Goal: Task Accomplishment & Management: Complete application form

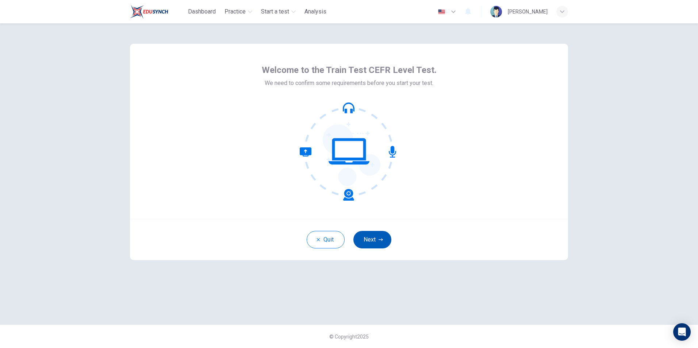
click at [372, 242] on button "Next" at bounding box center [372, 240] width 38 height 18
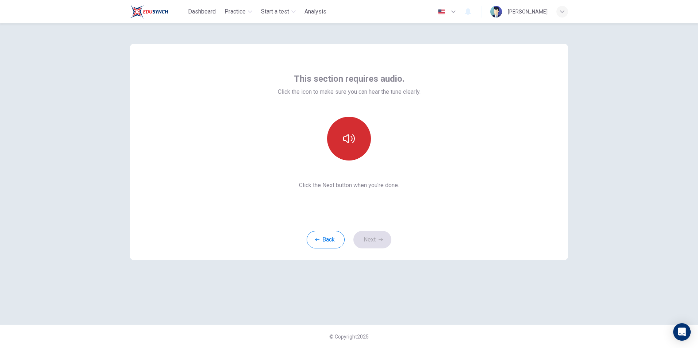
click at [350, 139] on icon "button" at bounding box center [349, 139] width 12 height 12
click at [365, 138] on button "button" at bounding box center [349, 139] width 44 height 44
click at [349, 134] on icon "button" at bounding box center [349, 139] width 12 height 12
click at [356, 146] on button "button" at bounding box center [349, 139] width 44 height 44
click at [383, 238] on button "Next" at bounding box center [372, 240] width 38 height 18
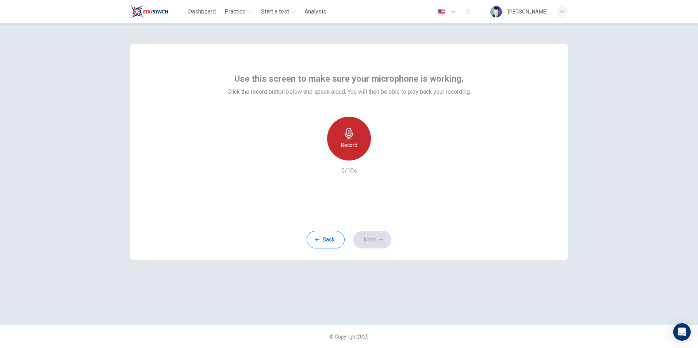
click at [346, 141] on div "Record" at bounding box center [349, 139] width 44 height 44
click at [380, 155] on icon "button" at bounding box center [382, 154] width 7 height 7
click at [375, 234] on button "Next" at bounding box center [372, 240] width 38 height 18
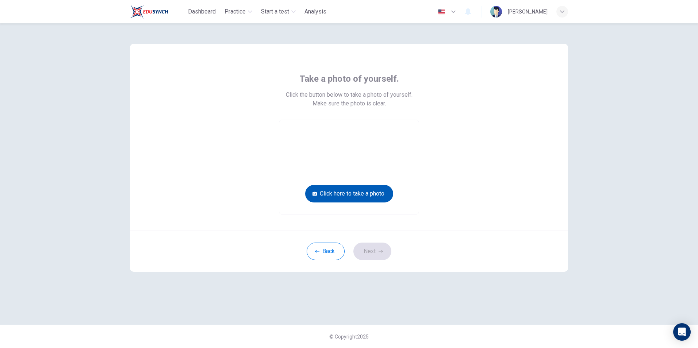
click at [342, 196] on button "Click here to take a photo" at bounding box center [349, 194] width 88 height 18
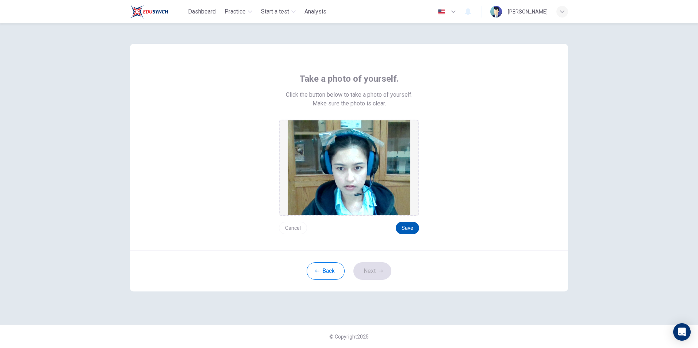
click at [410, 231] on button "Save" at bounding box center [407, 228] width 23 height 12
click at [406, 229] on button "Save" at bounding box center [407, 228] width 23 height 12
click at [372, 270] on button "Next" at bounding box center [372, 271] width 38 height 18
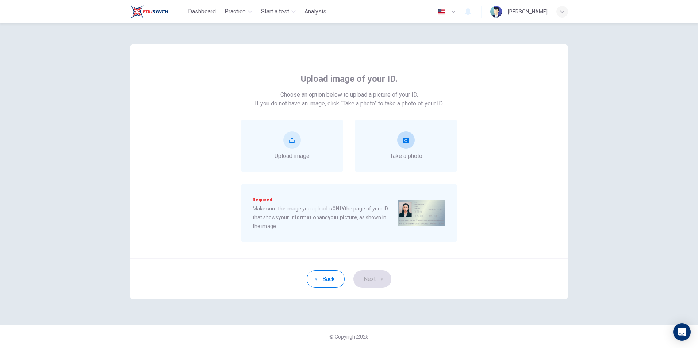
click at [414, 152] on span "Take a photo" at bounding box center [406, 156] width 32 height 9
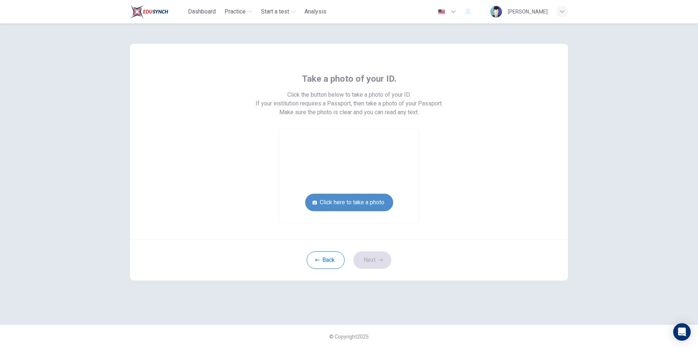
click at [348, 203] on button "Click here to take a photo" at bounding box center [349, 203] width 88 height 18
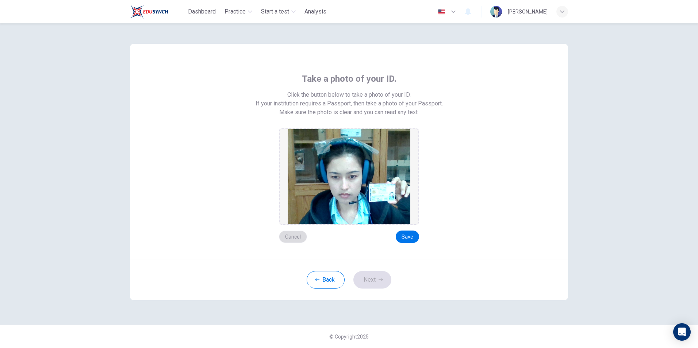
click at [286, 240] on button "Cancel" at bounding box center [293, 237] width 28 height 12
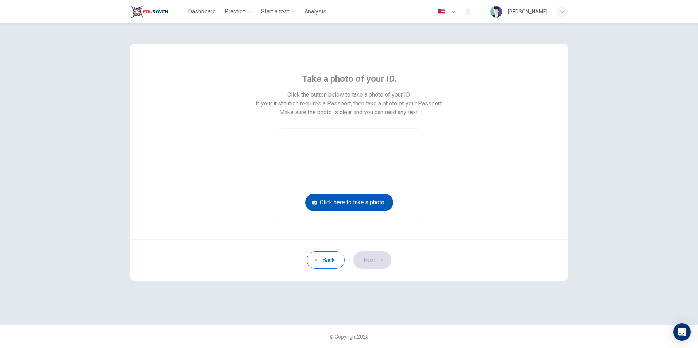
click at [376, 201] on button "Click here to take a photo" at bounding box center [349, 203] width 88 height 18
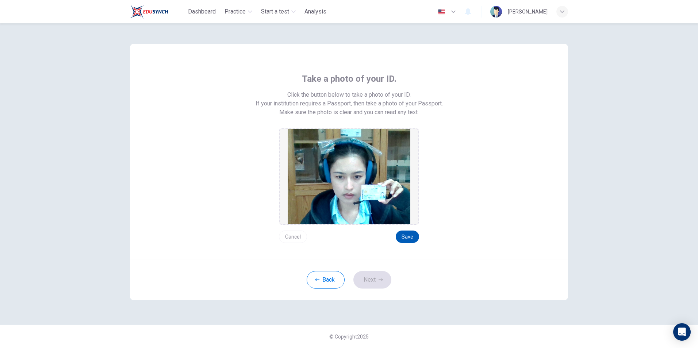
click at [406, 234] on button "Save" at bounding box center [407, 237] width 23 height 12
click at [360, 278] on button "Next" at bounding box center [372, 280] width 38 height 18
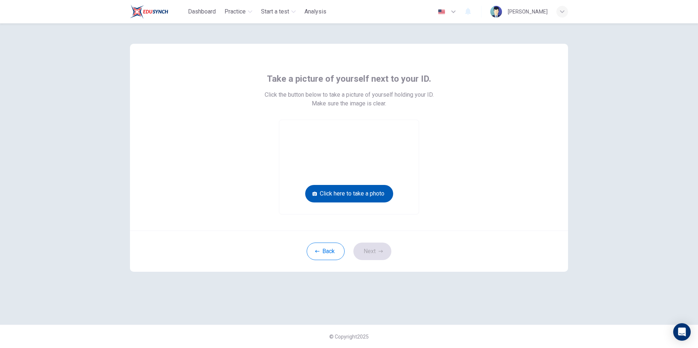
click at [350, 191] on button "Click here to take a photo" at bounding box center [349, 194] width 88 height 18
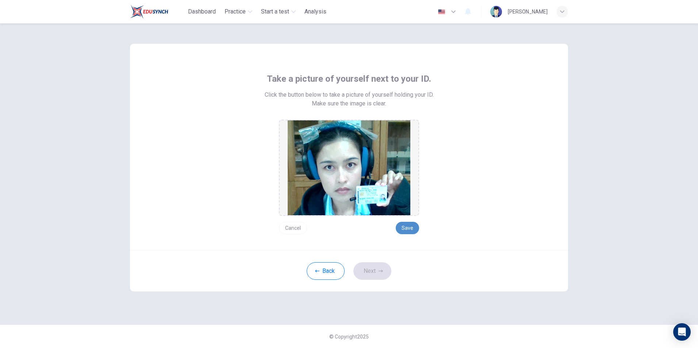
click at [404, 227] on button "Save" at bounding box center [407, 228] width 23 height 12
click at [368, 277] on button "Next" at bounding box center [372, 271] width 38 height 18
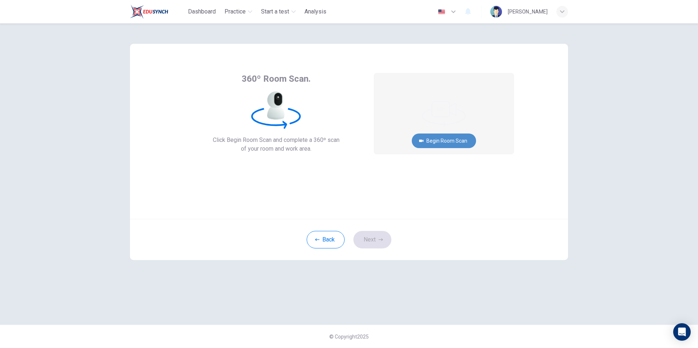
click at [442, 136] on button "Begin Room Scan" at bounding box center [444, 141] width 64 height 15
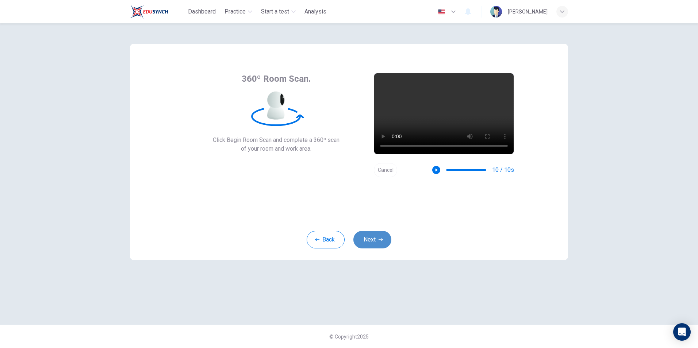
click at [384, 238] on button "Next" at bounding box center [372, 240] width 38 height 18
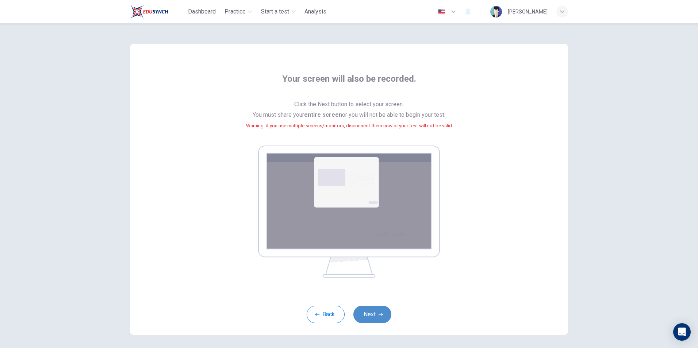
click at [377, 306] on button "Next" at bounding box center [372, 315] width 38 height 18
click at [378, 311] on button "Next" at bounding box center [372, 315] width 38 height 18
click at [374, 311] on button "Next" at bounding box center [372, 315] width 38 height 18
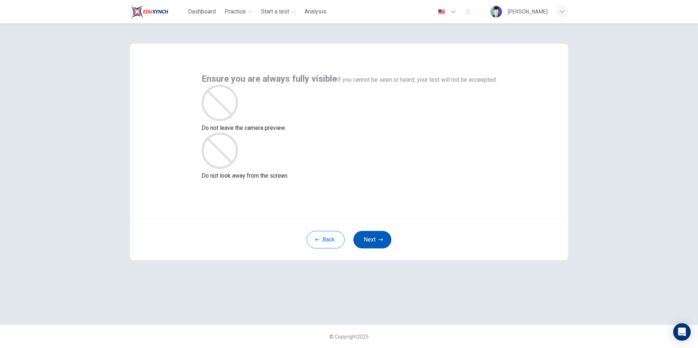
click at [372, 239] on button "Next" at bounding box center [372, 240] width 38 height 18
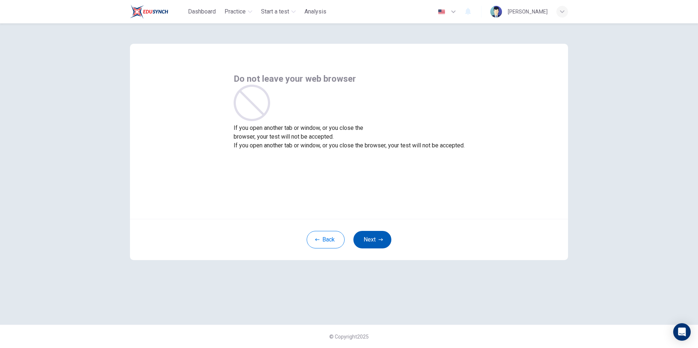
click at [372, 238] on button "Next" at bounding box center [372, 240] width 38 height 18
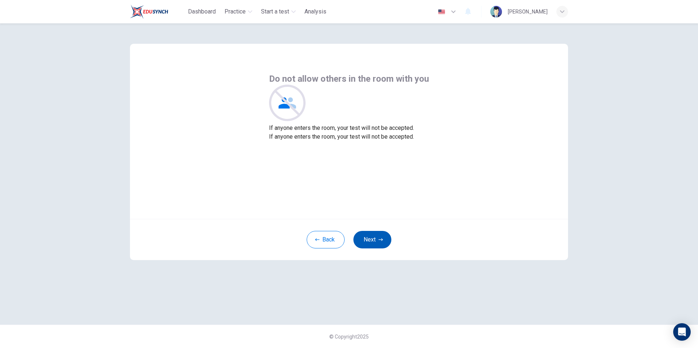
click at [372, 238] on button "Next" at bounding box center [372, 240] width 38 height 18
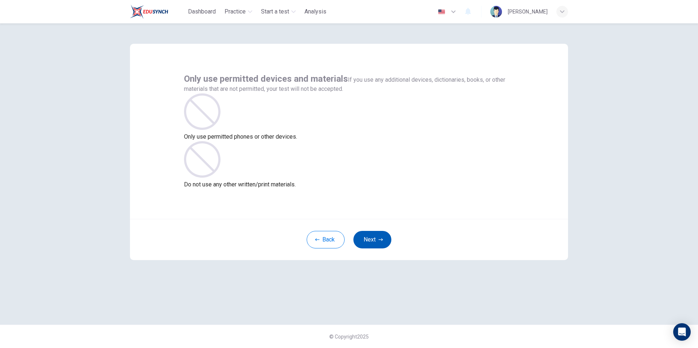
click at [372, 238] on button "Next" at bounding box center [372, 240] width 38 height 18
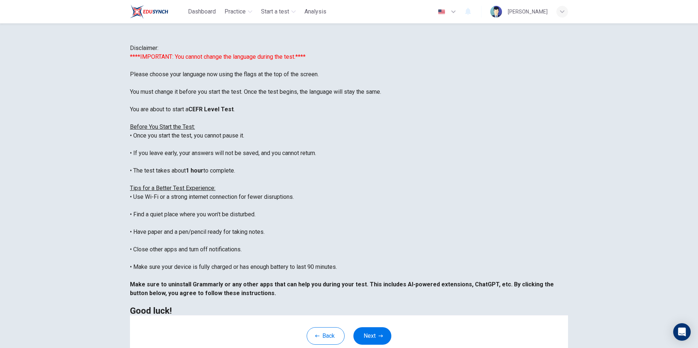
scroll to position [70, 0]
click at [379, 338] on icon "button" at bounding box center [381, 336] width 4 height 4
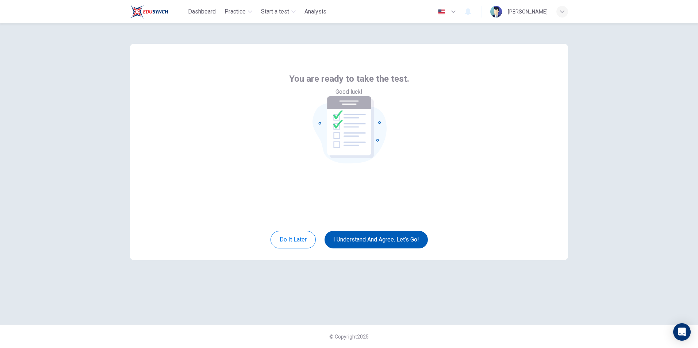
click at [379, 238] on button "I understand and agree. Let’s go!" at bounding box center [375, 240] width 103 height 18
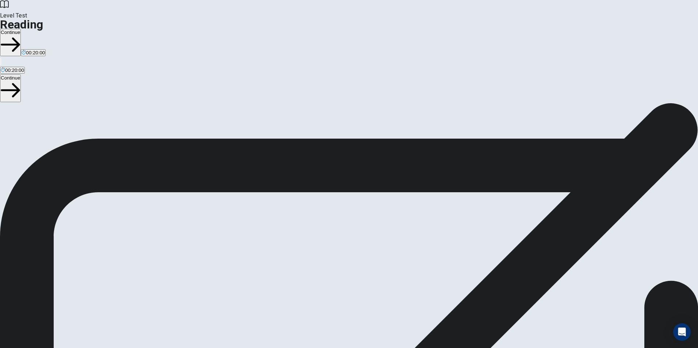
click at [21, 29] on button "Continue" at bounding box center [10, 42] width 21 height 27
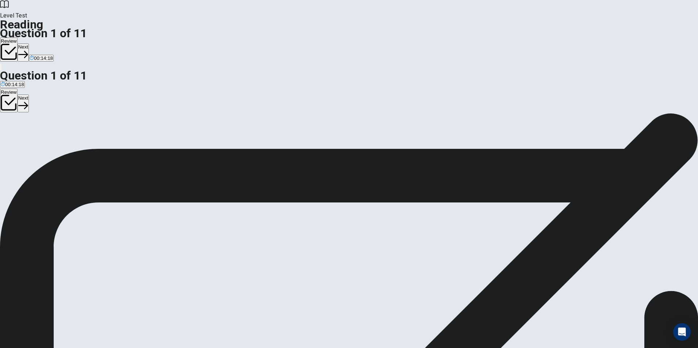
click at [29, 43] on button "Next" at bounding box center [23, 52] width 11 height 18
click at [41, 43] on button "Next" at bounding box center [35, 52] width 11 height 18
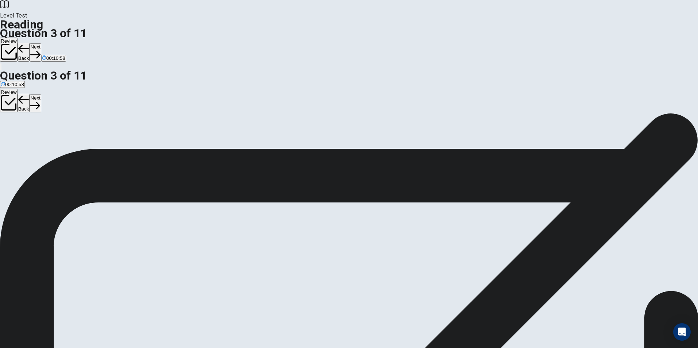
click at [41, 43] on button "Next" at bounding box center [35, 52] width 11 height 18
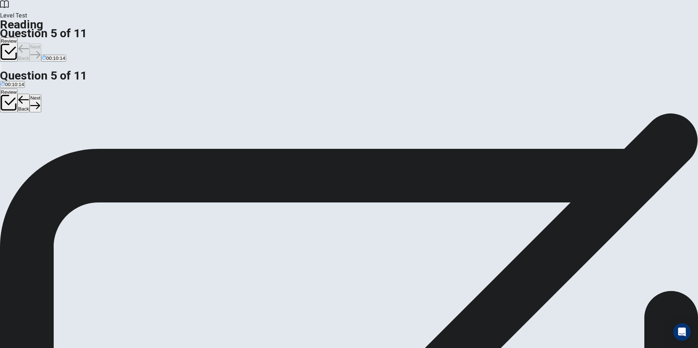
scroll to position [127, 0]
click at [41, 43] on button "Next" at bounding box center [35, 52] width 11 height 18
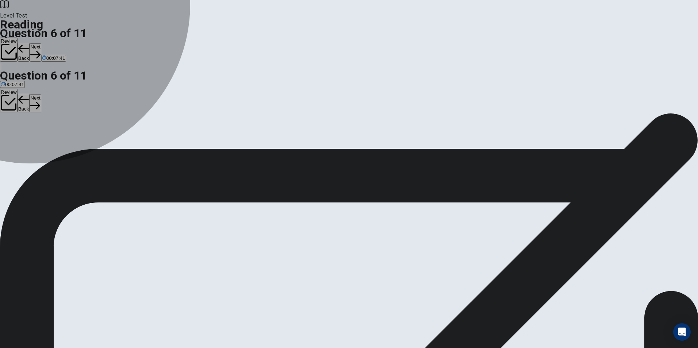
click at [207, 151] on button "C By increasing shipping and oil exploration in the [GEOGRAPHIC_DATA]." at bounding box center [286, 145] width 158 height 12
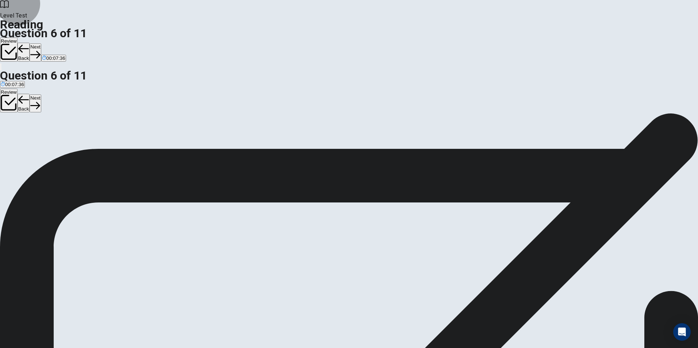
click at [41, 43] on button "Next" at bounding box center [35, 52] width 11 height 18
click at [195, 146] on span "The sea ice they use for hunting is melting." at bounding box center [149, 148] width 92 height 5
click at [41, 43] on button "Next" at bounding box center [35, 52] width 11 height 18
click at [342, 151] on span "Changes in the natural color of their fur." at bounding box center [384, 148] width 85 height 5
click at [41, 43] on button "Next" at bounding box center [35, 52] width 11 height 18
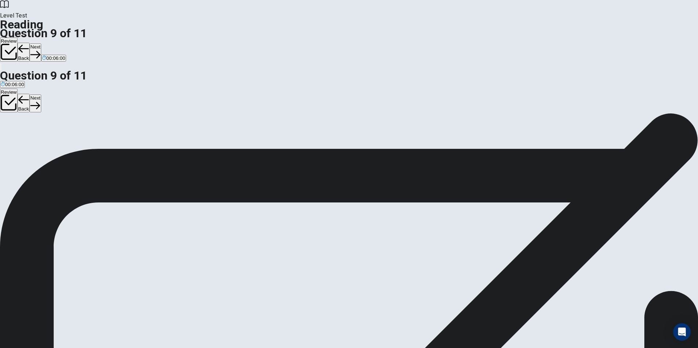
click at [242, 146] on span "Reducing greenhouse gas emissions." at bounding box center [282, 148] width 81 height 5
click at [41, 43] on button "Next" at bounding box center [35, 52] width 11 height 18
drag, startPoint x: 158, startPoint y: 185, endPoint x: 329, endPoint y: 193, distance: 170.3
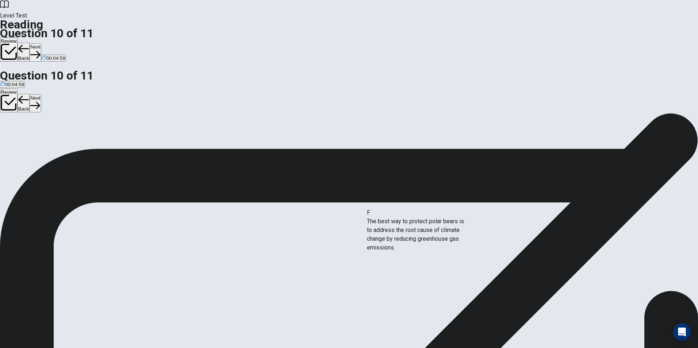
drag, startPoint x: 198, startPoint y: 250, endPoint x: 423, endPoint y: 237, distance: 225.2
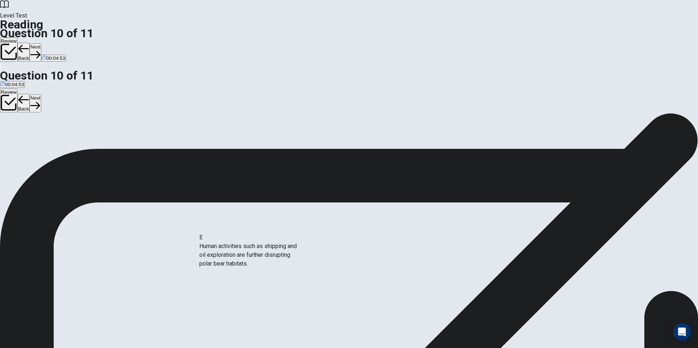
scroll to position [8, 0]
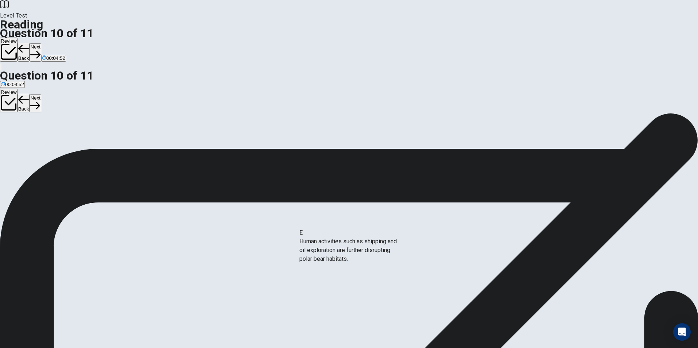
drag, startPoint x: 187, startPoint y: 250, endPoint x: 346, endPoint y: 249, distance: 159.1
drag, startPoint x: 280, startPoint y: 181, endPoint x: 164, endPoint y: 183, distance: 116.1
drag, startPoint x: 197, startPoint y: 240, endPoint x: 350, endPoint y: 254, distance: 153.6
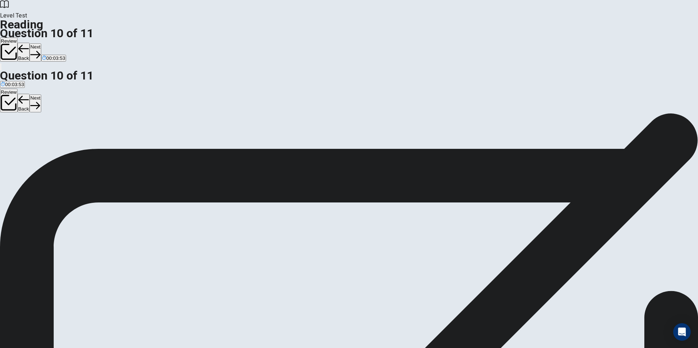
scroll to position [22, 0]
click at [41, 43] on button "Next" at bounding box center [35, 52] width 11 height 18
drag, startPoint x: 176, startPoint y: 169, endPoint x: 292, endPoint y: 176, distance: 116.3
drag, startPoint x: 182, startPoint y: 169, endPoint x: 317, endPoint y: 207, distance: 140.0
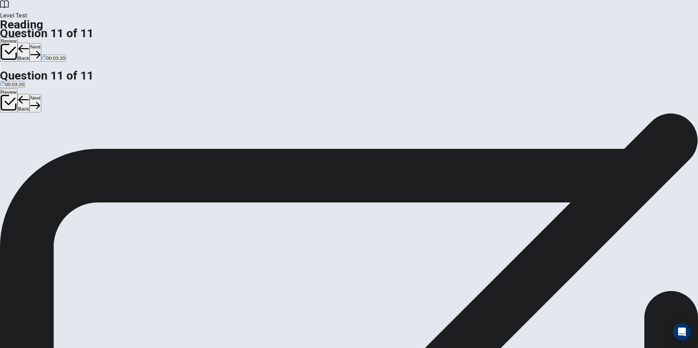
scroll to position [51, 0]
drag, startPoint x: 183, startPoint y: 254, endPoint x: 447, endPoint y: 176, distance: 275.3
drag, startPoint x: 187, startPoint y: 216, endPoint x: 479, endPoint y: 206, distance: 292.2
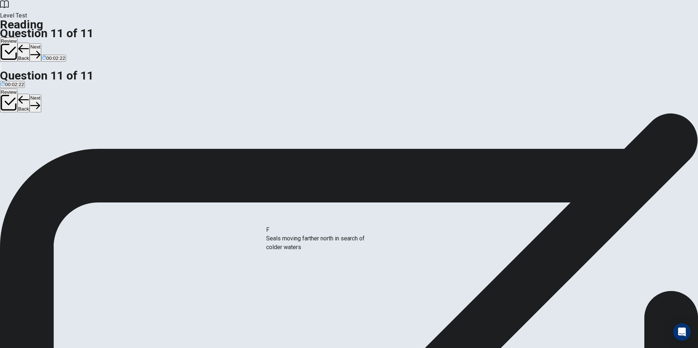
drag, startPoint x: 193, startPoint y: 239, endPoint x: 318, endPoint y: 243, distance: 124.2
click at [41, 43] on button "Next" at bounding box center [35, 52] width 11 height 18
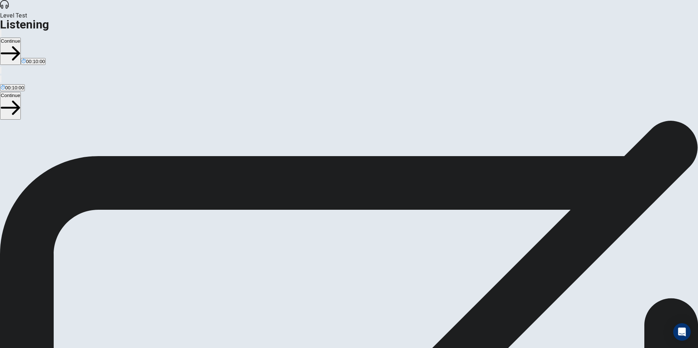
click at [37, 325] on strong "Continue" at bounding box center [24, 328] width 25 height 7
click at [21, 38] on button "Continue" at bounding box center [10, 51] width 21 height 27
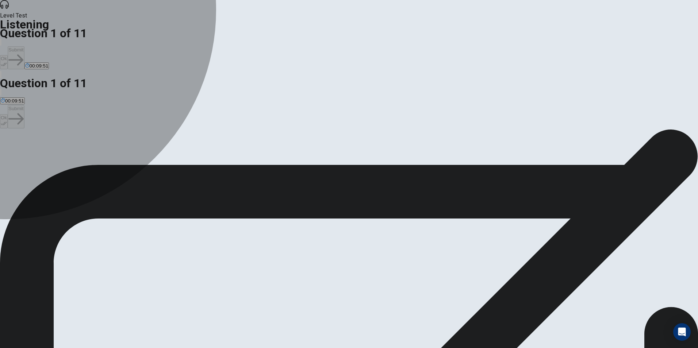
click at [244, 153] on div "D" at bounding box center [199, 149] width 89 height 5
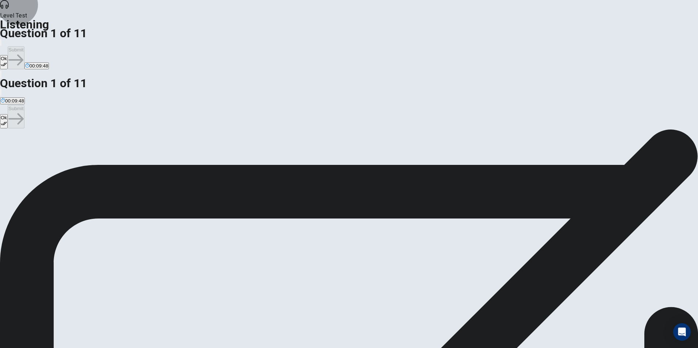
click at [8, 55] on button "Ok" at bounding box center [4, 62] width 8 height 14
click at [24, 46] on button "Submit" at bounding box center [16, 57] width 16 height 23
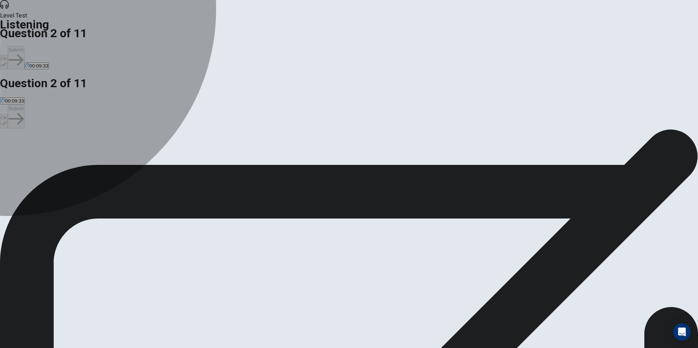
click at [144, 147] on div "B" at bounding box center [96, 149] width 93 height 5
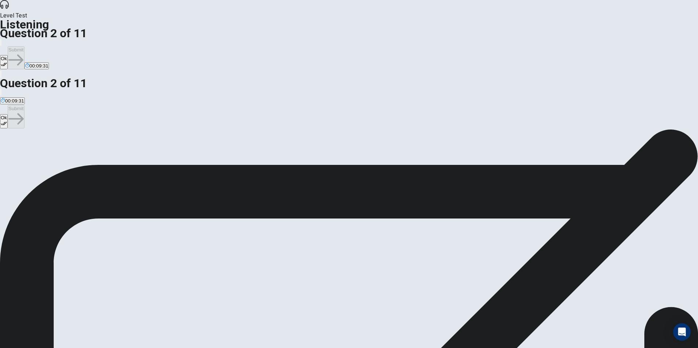
click at [8, 55] on button "Ok" at bounding box center [4, 62] width 8 height 14
click at [24, 46] on button "Submit" at bounding box center [16, 57] width 16 height 23
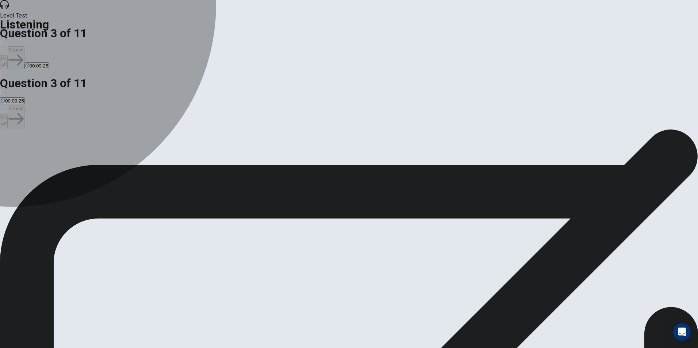
click at [31, 147] on button "B Ranger" at bounding box center [23, 153] width 18 height 12
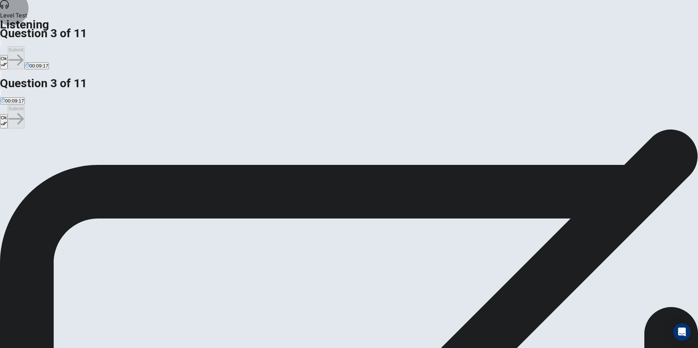
click at [8, 55] on button "Ok" at bounding box center [4, 62] width 8 height 14
click at [24, 46] on button "Submit" at bounding box center [16, 57] width 16 height 23
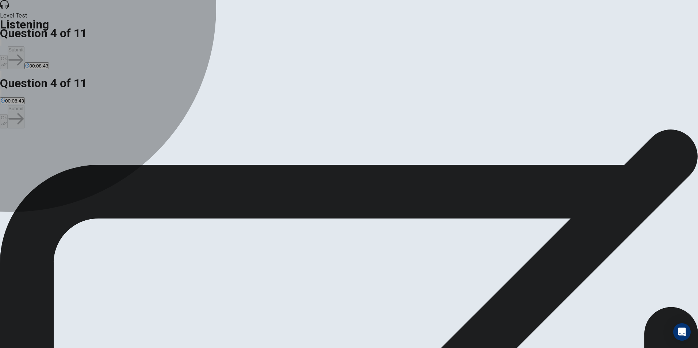
click at [30, 147] on div "A" at bounding box center [16, 149] width 30 height 5
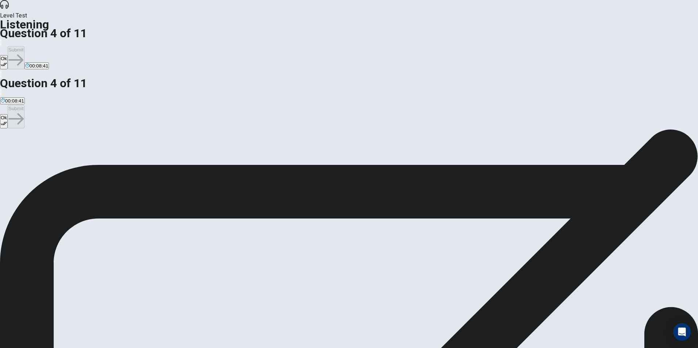
click at [8, 55] on button "Ok" at bounding box center [4, 62] width 8 height 14
click at [24, 46] on button "Submit" at bounding box center [16, 57] width 16 height 23
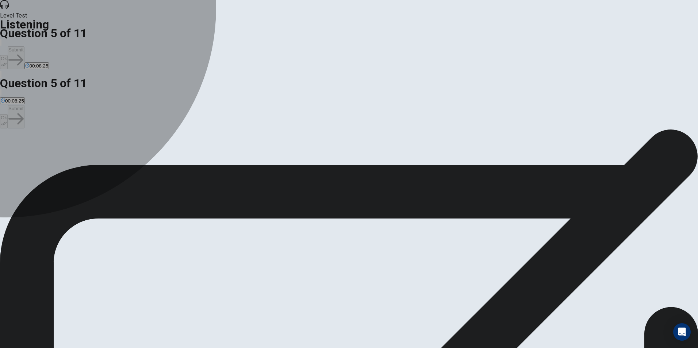
click at [140, 147] on div "B" at bounding box center [107, 149] width 66 height 5
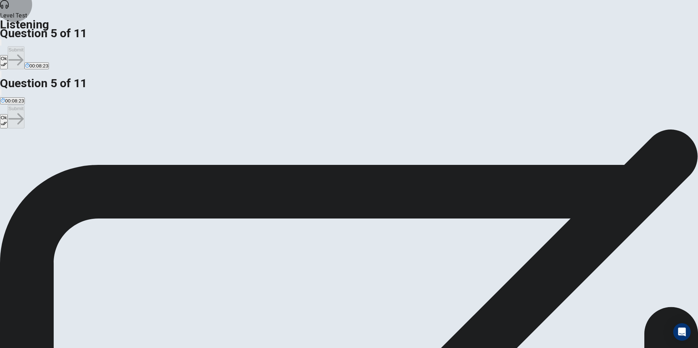
click at [8, 55] on button "Ok" at bounding box center [4, 62] width 8 height 14
click at [24, 46] on button "Submit" at bounding box center [16, 57] width 16 height 23
click at [146, 147] on div "B" at bounding box center [104, 149] width 83 height 5
click at [8, 55] on button "Ok" at bounding box center [4, 62] width 8 height 14
click at [24, 46] on button "Submit" at bounding box center [16, 57] width 16 height 23
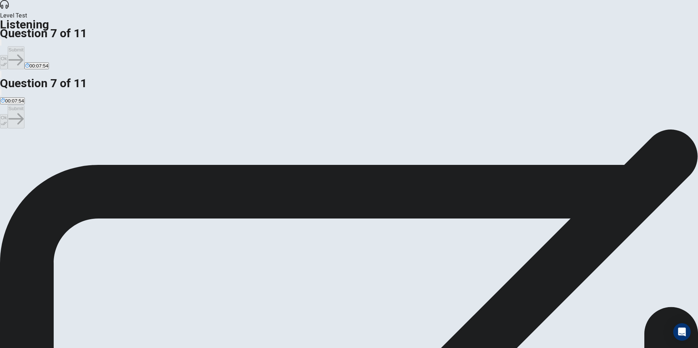
click at [173, 147] on div "B" at bounding box center [124, 149] width 97 height 5
click at [8, 55] on button "Ok" at bounding box center [4, 62] width 8 height 14
click at [24, 46] on button "Submit" at bounding box center [16, 57] width 16 height 23
click at [247, 153] on div "D" at bounding box center [267, 149] width 118 height 5
click at [8, 55] on button "Ok" at bounding box center [4, 62] width 8 height 14
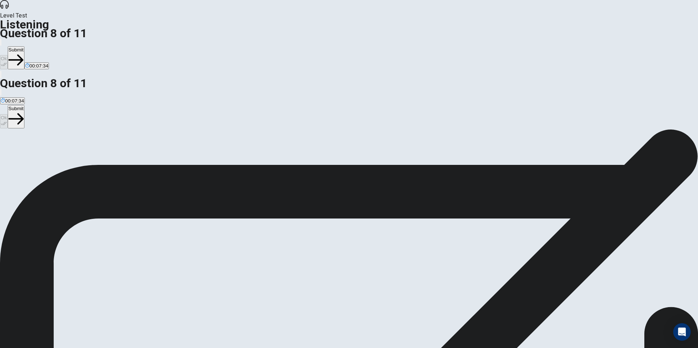
click at [24, 46] on button "Submit" at bounding box center [16, 57] width 16 height 23
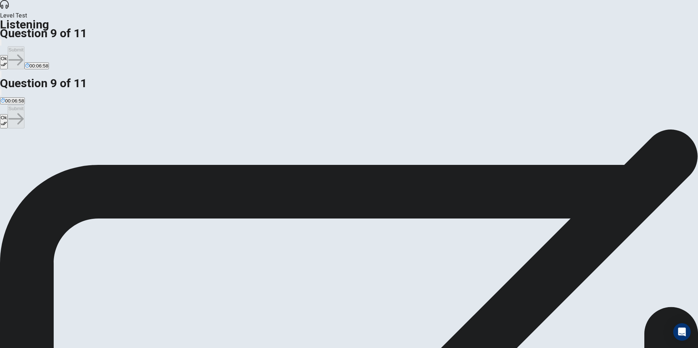
click at [8, 55] on button "Ok" at bounding box center [4, 62] width 8 height 14
click at [24, 46] on button "Submit" at bounding box center [16, 57] width 16 height 23
click at [152, 147] on div "B" at bounding box center [108, 149] width 88 height 5
click at [8, 55] on button "Ok" at bounding box center [4, 62] width 8 height 14
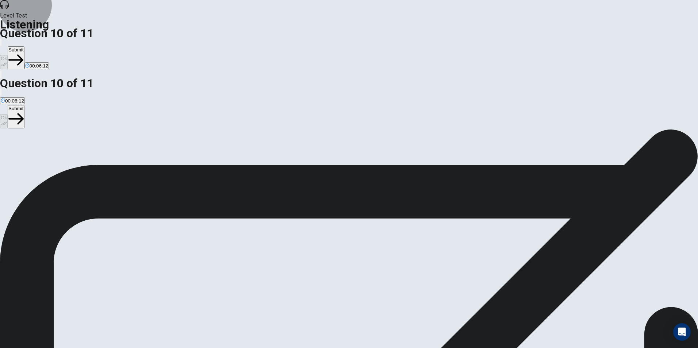
click at [24, 46] on button "Submit" at bounding box center [16, 57] width 16 height 23
click at [275, 153] on span "Discovering what happens next in the storyline after a plot twist." at bounding box center [206, 155] width 137 height 5
click at [8, 55] on button "Ok" at bounding box center [4, 62] width 8 height 14
click at [24, 46] on button "Submit" at bounding box center [16, 57] width 16 height 23
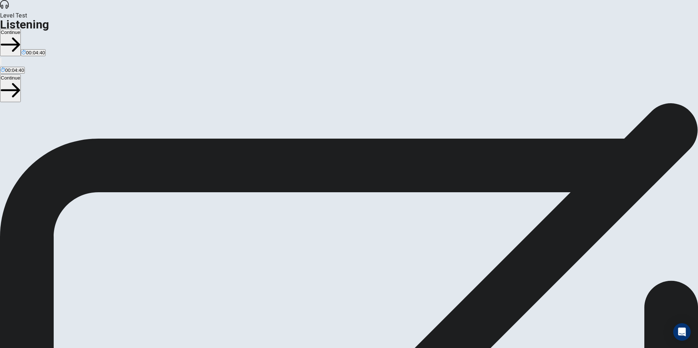
click at [21, 29] on button "Continue" at bounding box center [10, 42] width 21 height 27
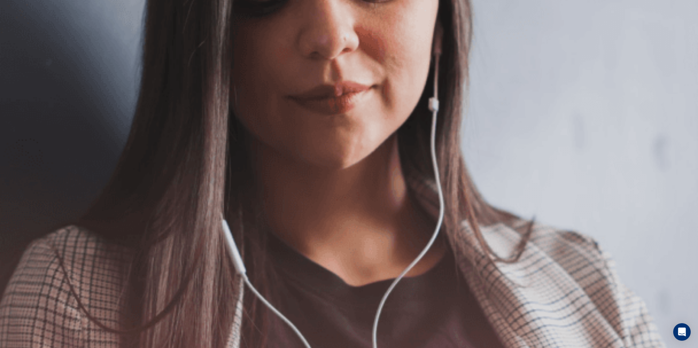
scroll to position [46, 0]
click at [21, 38] on button "Continue" at bounding box center [10, 51] width 21 height 27
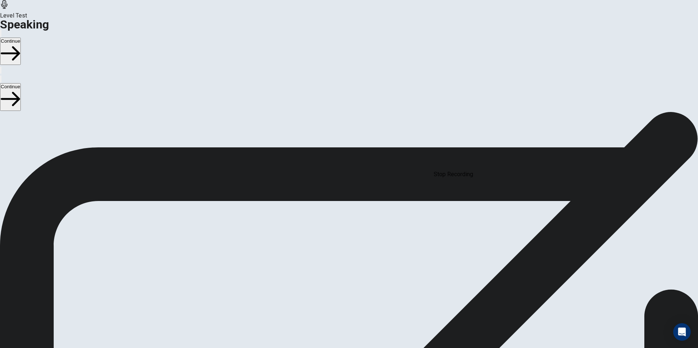
click at [362, 266] on span "Stop Recording" at bounding box center [349, 274] width 26 height 16
click at [339, 212] on button "Record Again" at bounding box center [338, 215] width 1 height 7
click at [362, 266] on span "Stop Recording" at bounding box center [349, 274] width 26 height 16
click at [348, 217] on icon "Play Audio" at bounding box center [344, 221] width 7 height 9
click at [21, 38] on button "Continue" at bounding box center [10, 51] width 21 height 27
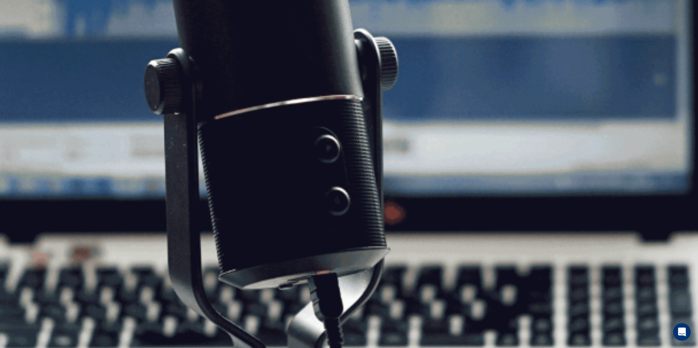
click at [21, 38] on button "Continue" at bounding box center [10, 51] width 21 height 27
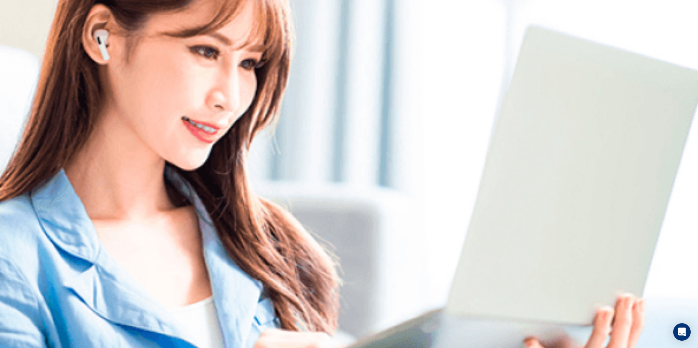
scroll to position [0, 0]
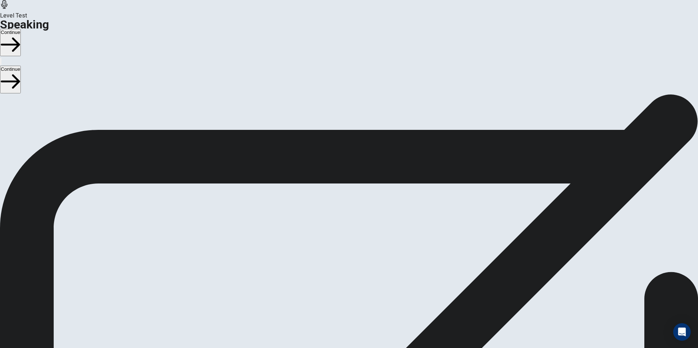
click at [21, 29] on button "Continue" at bounding box center [10, 42] width 21 height 27
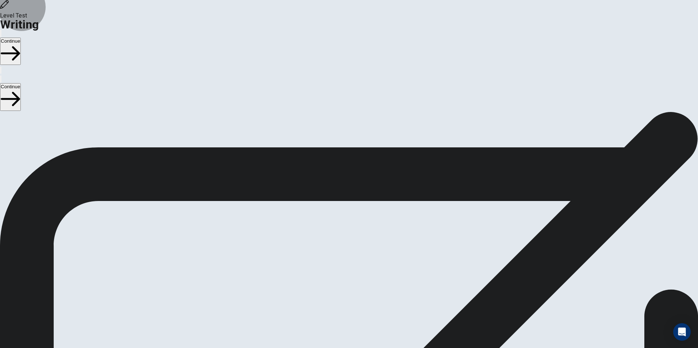
click at [21, 38] on button "Continue" at bounding box center [10, 51] width 21 height 27
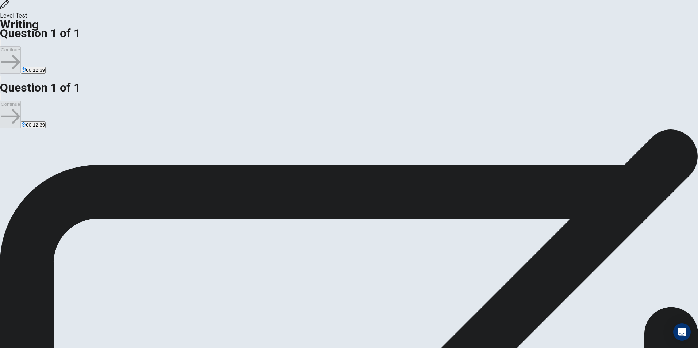
type textarea "*"
drag, startPoint x: 399, startPoint y: 157, endPoint x: 503, endPoint y: 181, distance: 106.8
type textarea "**********"
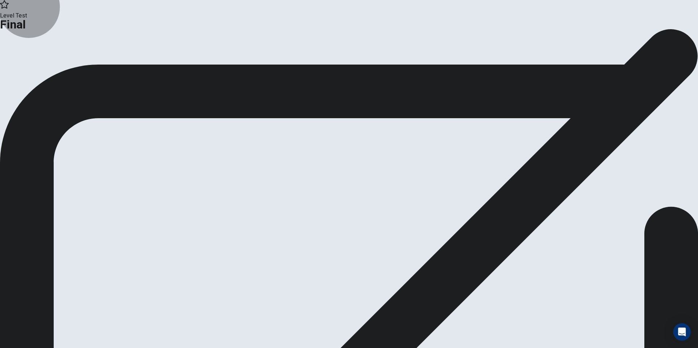
click at [28, 65] on button "Analysis" at bounding box center [14, 60] width 28 height 10
